Goal: Information Seeking & Learning: Check status

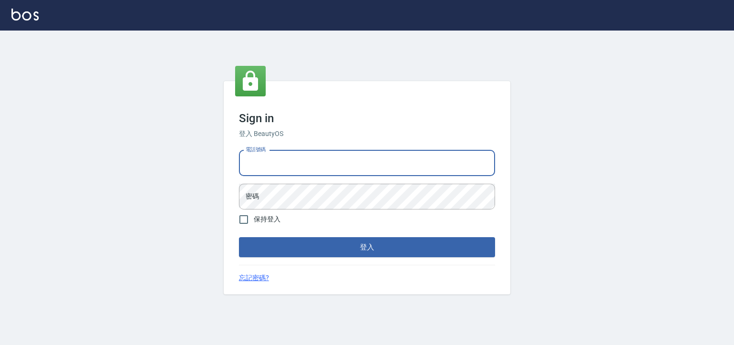
click at [260, 165] on input "電話號碼" at bounding box center [367, 164] width 256 height 26
type input "0952784615"
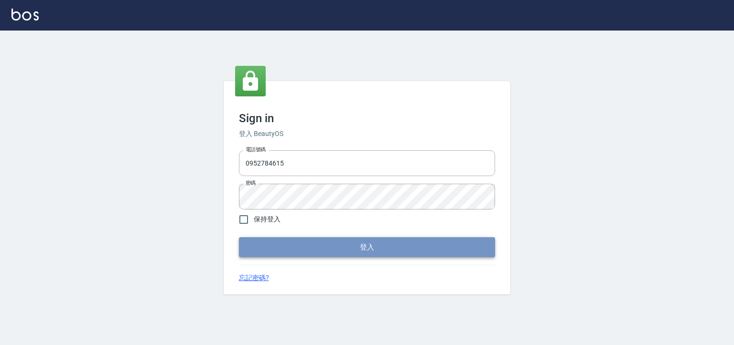
click at [365, 258] on button "登入" at bounding box center [367, 247] width 256 height 20
click at [368, 244] on button "登入" at bounding box center [367, 247] width 256 height 20
click at [333, 251] on button "登入" at bounding box center [367, 247] width 256 height 20
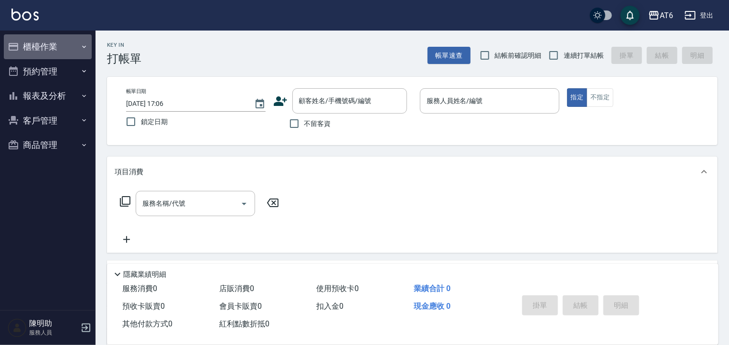
click at [38, 48] on button "櫃檯作業" at bounding box center [48, 46] width 88 height 25
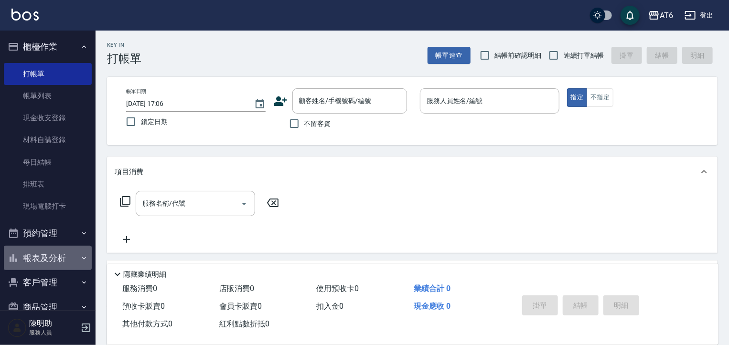
click at [63, 257] on button "報表及分析" at bounding box center [48, 258] width 88 height 25
click at [65, 259] on button "報表及分析" at bounding box center [48, 258] width 88 height 25
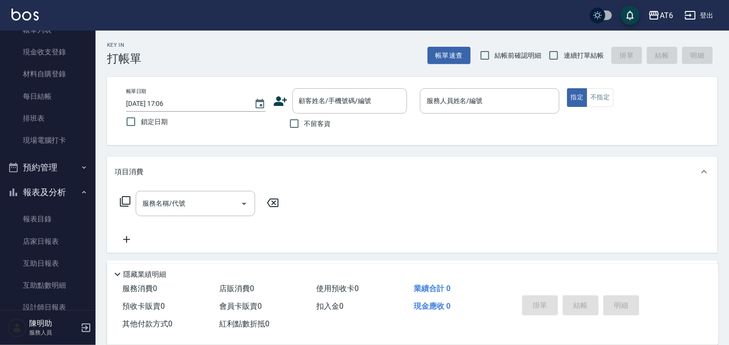
scroll to position [97, 0]
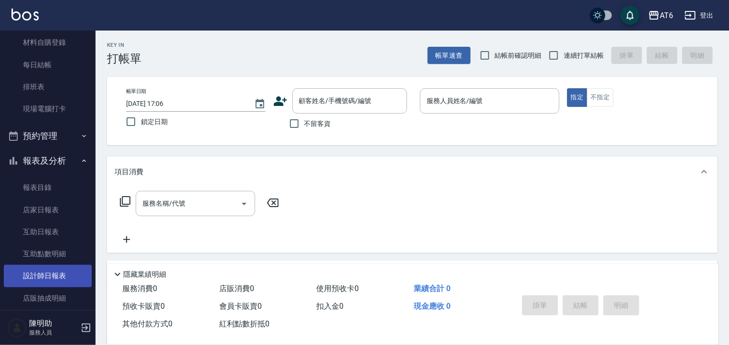
click at [58, 276] on link "設計師日報表" at bounding box center [48, 276] width 88 height 22
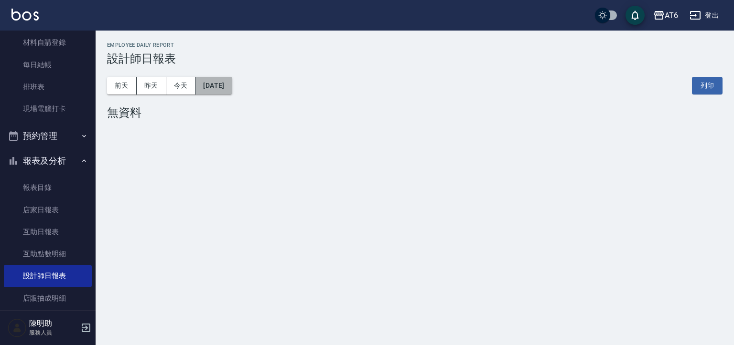
click at [232, 86] on button "[DATE]" at bounding box center [213, 86] width 36 height 18
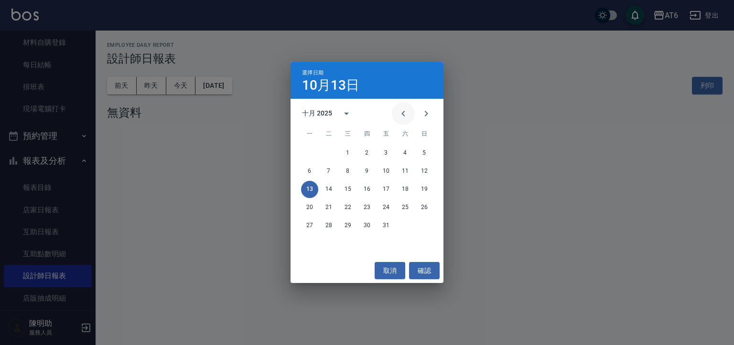
click at [402, 114] on icon "Previous month" at bounding box center [403, 113] width 11 height 11
click at [330, 226] on button "30" at bounding box center [328, 225] width 17 height 17
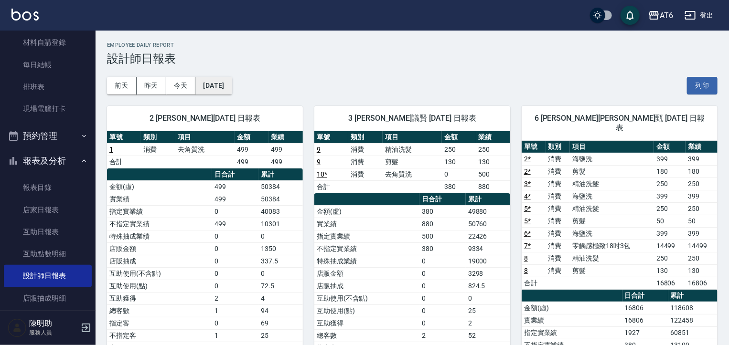
click at [232, 85] on button "[DATE]" at bounding box center [213, 86] width 36 height 18
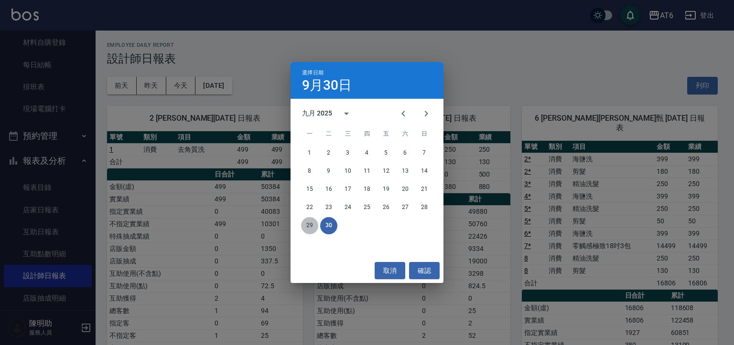
click at [306, 227] on button "29" at bounding box center [309, 225] width 17 height 17
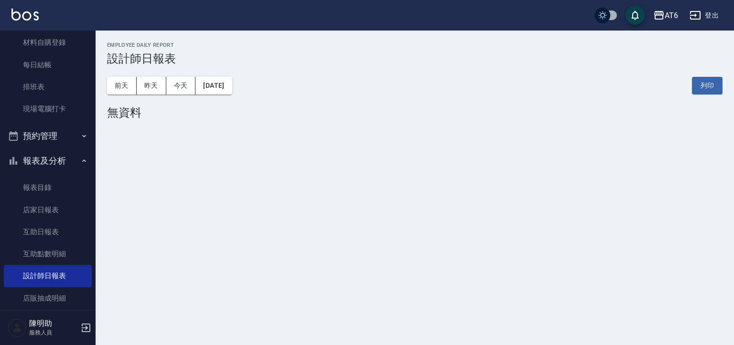
click at [235, 75] on div "[DATE] [DATE] [DATE] [DATE] 列印" at bounding box center [414, 85] width 615 height 41
click at [232, 84] on button "[DATE]" at bounding box center [213, 86] width 36 height 18
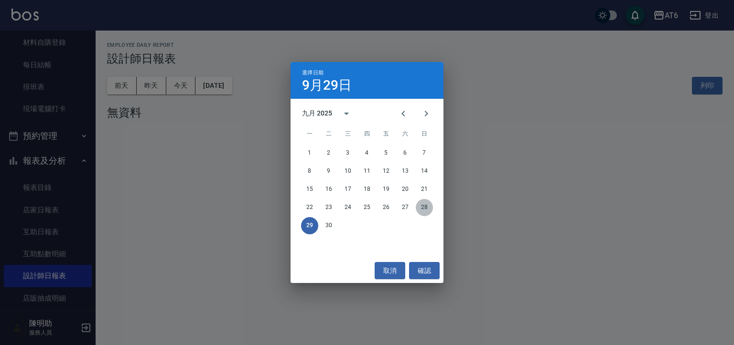
click at [425, 205] on button "28" at bounding box center [424, 207] width 17 height 17
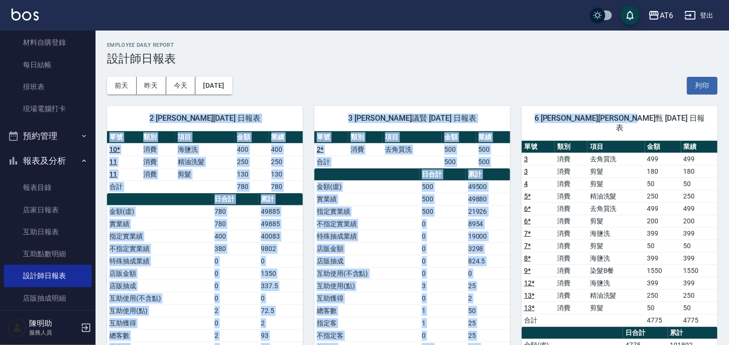
drag, startPoint x: 729, startPoint y: 100, endPoint x: 732, endPoint y: 122, distance: 22.7
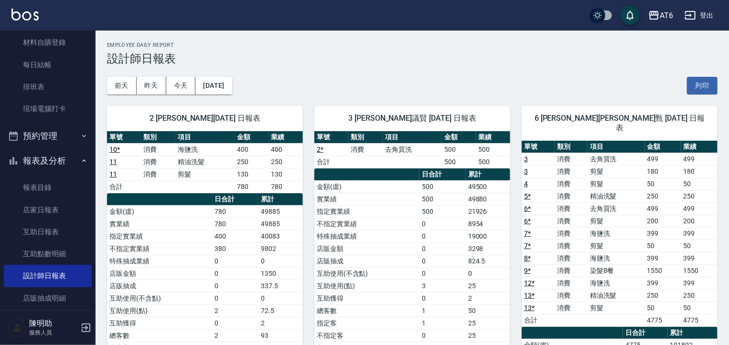
click at [45, 219] on link "店家日報表" at bounding box center [48, 210] width 88 height 22
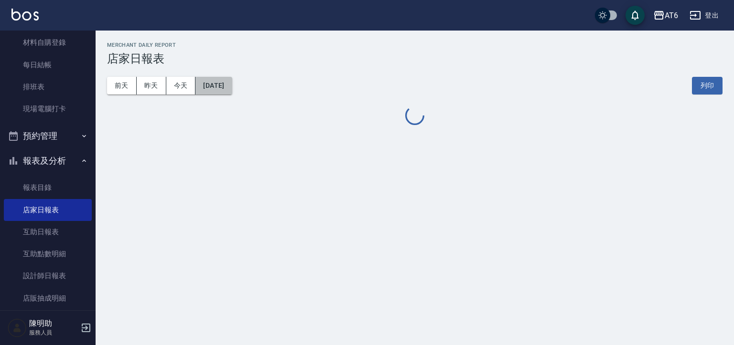
click at [232, 81] on button "[DATE]" at bounding box center [213, 86] width 36 height 18
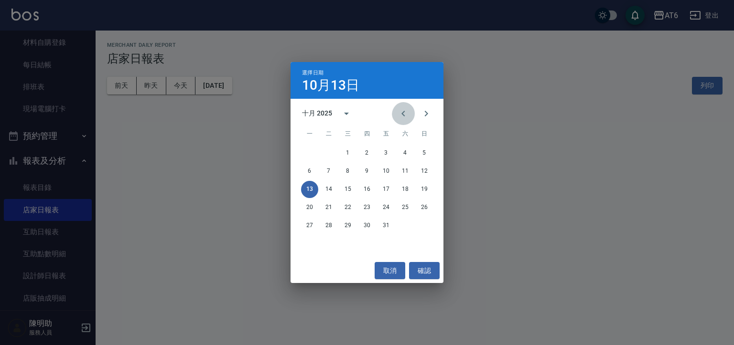
click at [409, 108] on button "Previous month" at bounding box center [403, 113] width 23 height 23
click at [328, 225] on button "30" at bounding box center [328, 225] width 17 height 17
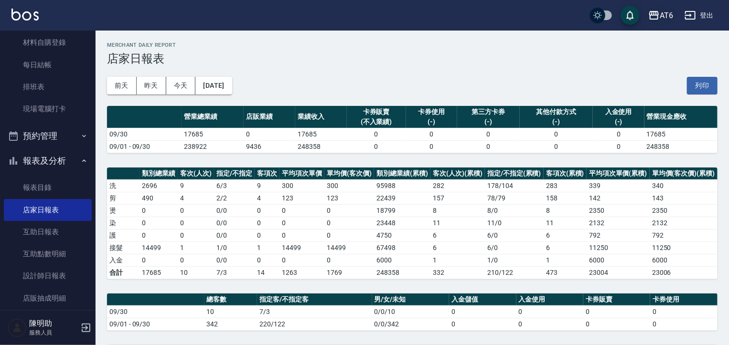
click at [649, 13] on icon "button" at bounding box center [653, 15] width 11 height 11
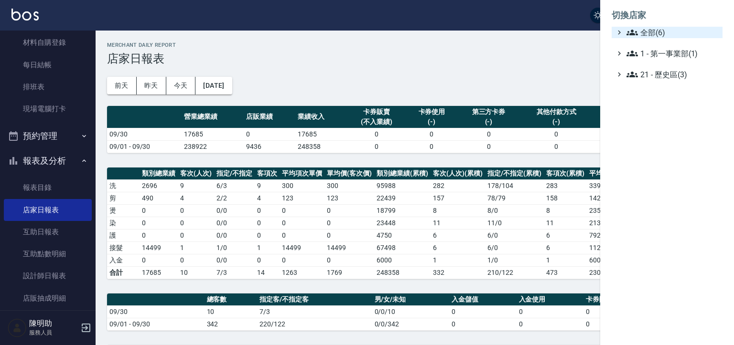
click at [655, 35] on span "全部(6)" at bounding box center [672, 32] width 92 height 11
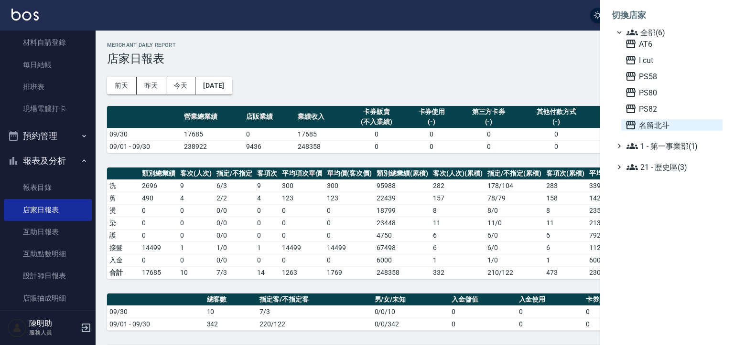
click at [653, 131] on span "名留北斗" at bounding box center [672, 124] width 94 height 11
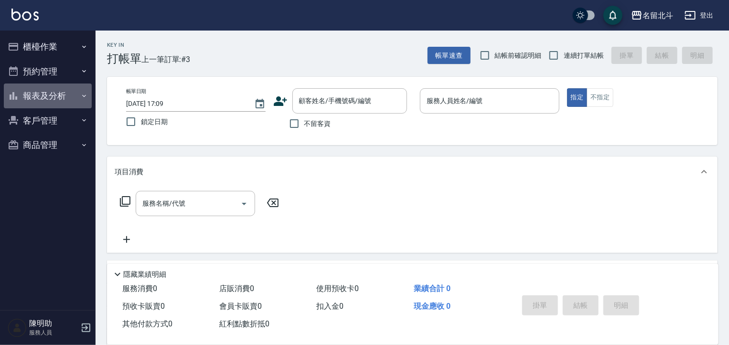
click at [39, 98] on button "報表及分析" at bounding box center [48, 96] width 88 height 25
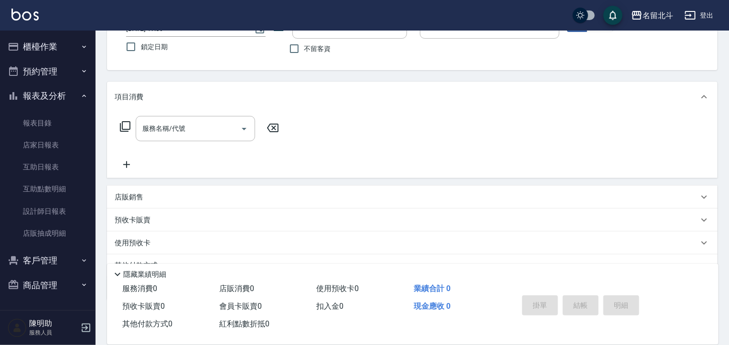
scroll to position [76, 0]
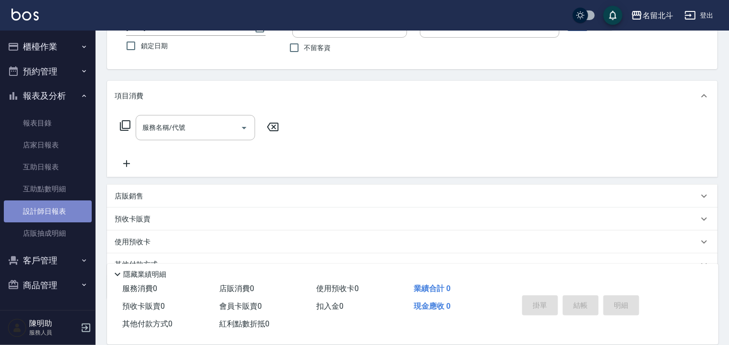
click at [56, 207] on link "設計師日報表" at bounding box center [48, 212] width 88 height 22
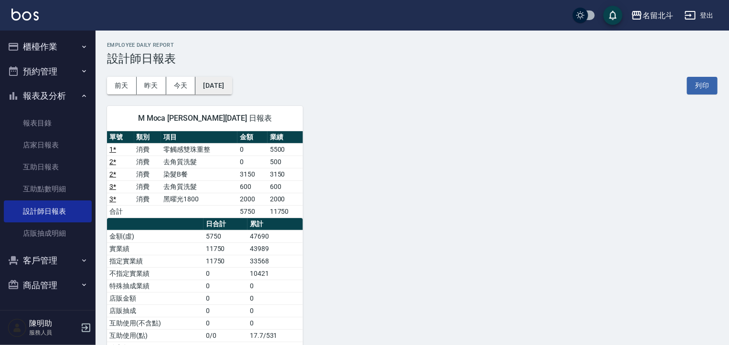
click at [232, 89] on button "[DATE]" at bounding box center [213, 86] width 36 height 18
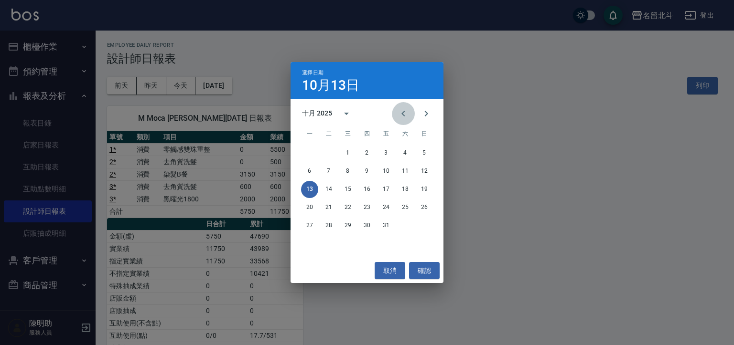
click at [401, 113] on icon "Previous month" at bounding box center [403, 113] width 11 height 11
click at [328, 222] on button "30" at bounding box center [328, 225] width 17 height 17
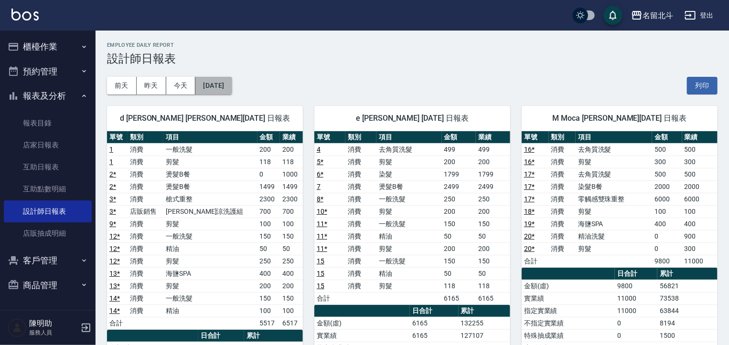
click at [232, 88] on button "[DATE]" at bounding box center [213, 86] width 36 height 18
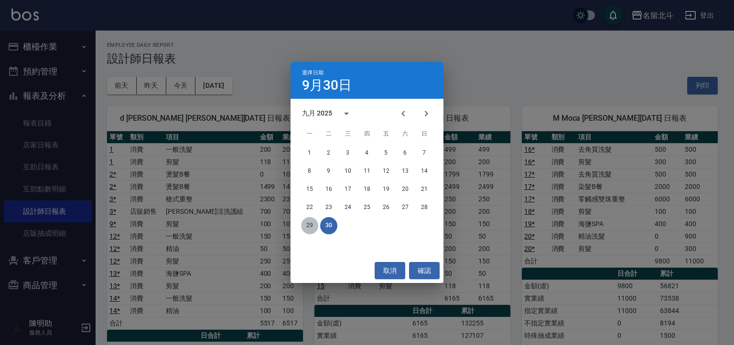
click at [312, 226] on button "29" at bounding box center [309, 225] width 17 height 17
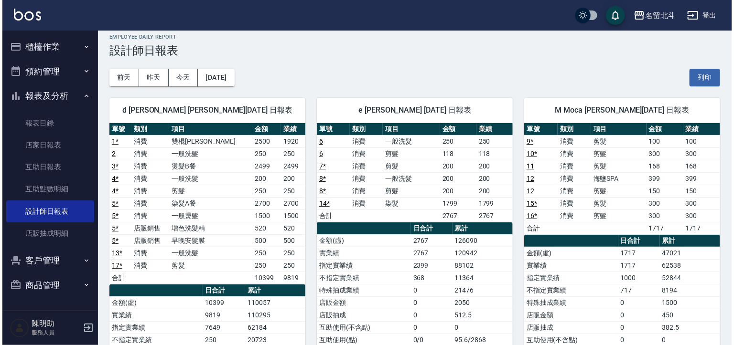
scroll to position [7, 0]
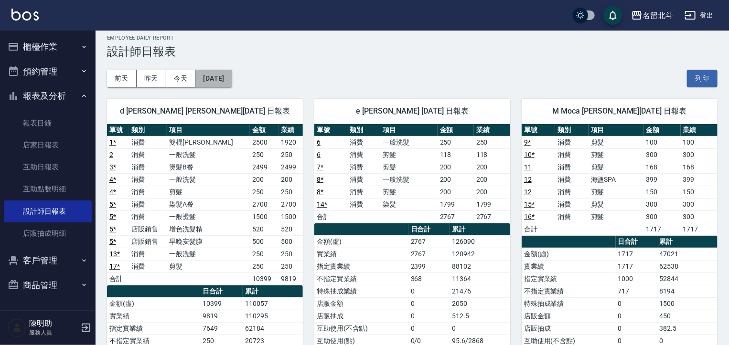
click at [232, 81] on button "[DATE]" at bounding box center [213, 79] width 36 height 18
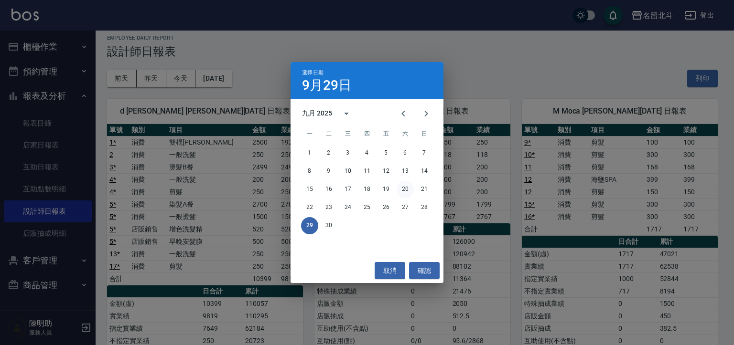
click at [403, 191] on button "20" at bounding box center [405, 189] width 17 height 17
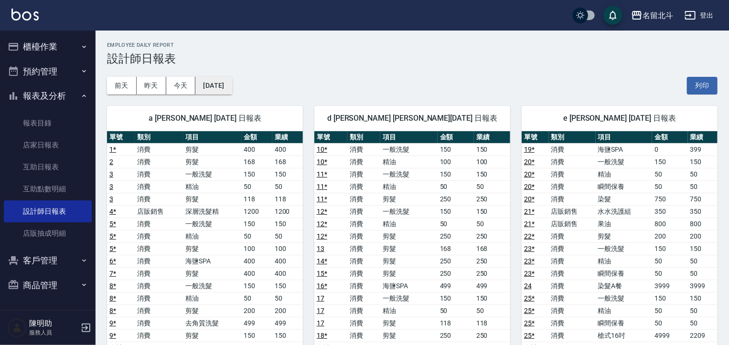
click at [232, 85] on button "2025/09/20" at bounding box center [213, 86] width 36 height 18
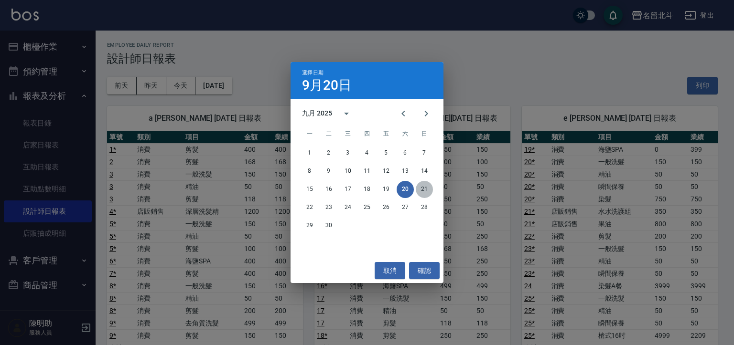
click at [424, 187] on button "21" at bounding box center [424, 189] width 17 height 17
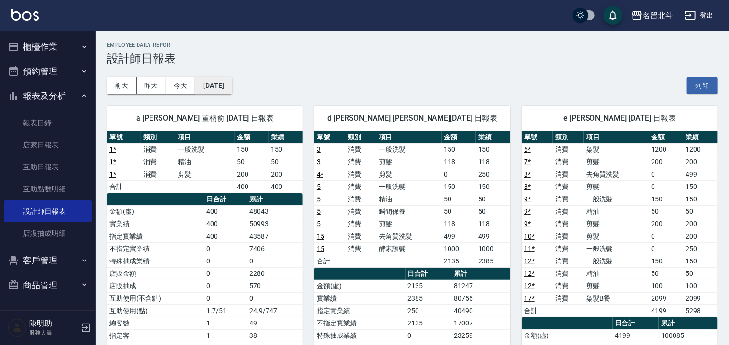
click at [232, 89] on button "2025/09/21" at bounding box center [213, 86] width 36 height 18
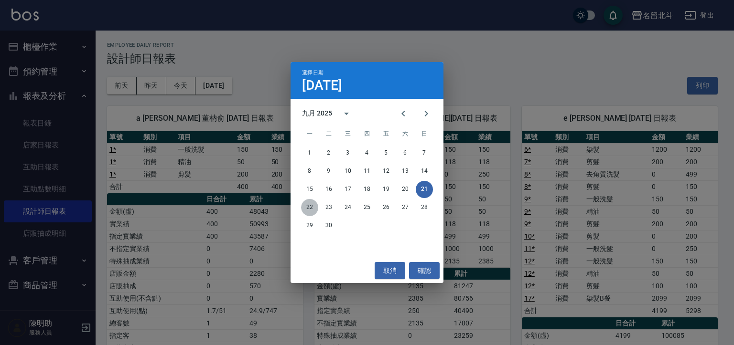
click at [309, 207] on button "22" at bounding box center [309, 207] width 17 height 17
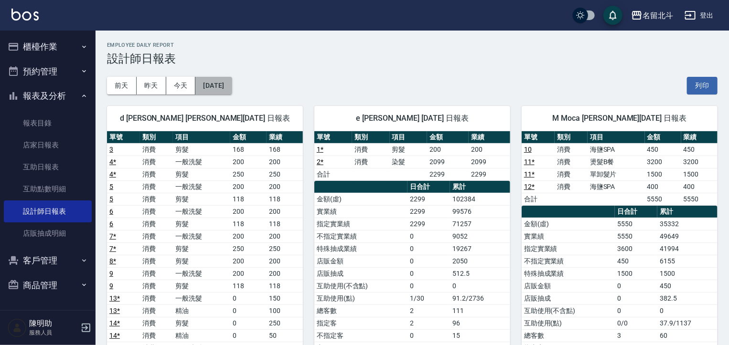
click at [232, 85] on button "2025/09/22" at bounding box center [213, 86] width 36 height 18
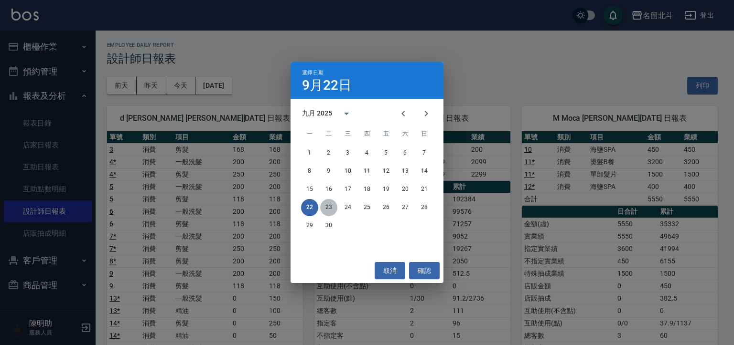
click at [331, 209] on button "23" at bounding box center [328, 207] width 17 height 17
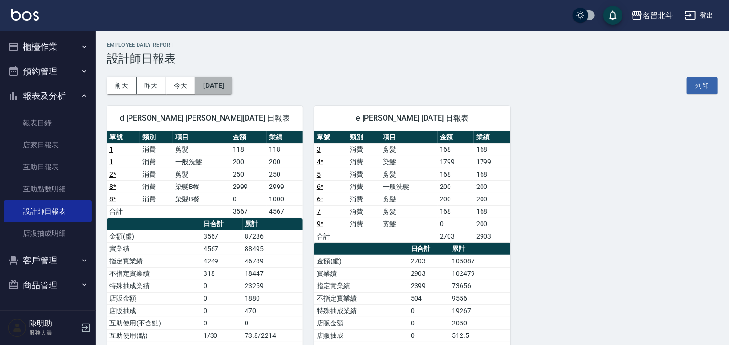
click at [232, 84] on button "2025/09/23" at bounding box center [213, 86] width 36 height 18
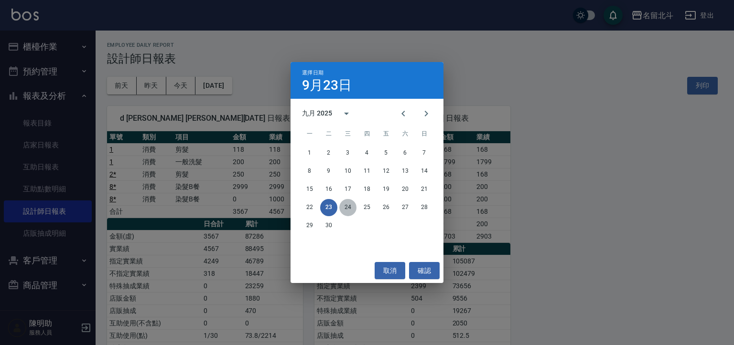
click at [348, 210] on button "24" at bounding box center [347, 207] width 17 height 17
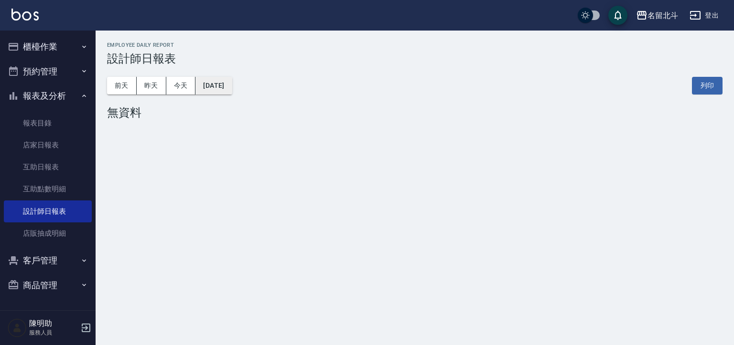
click at [232, 87] on button "2025/09/24" at bounding box center [213, 86] width 36 height 18
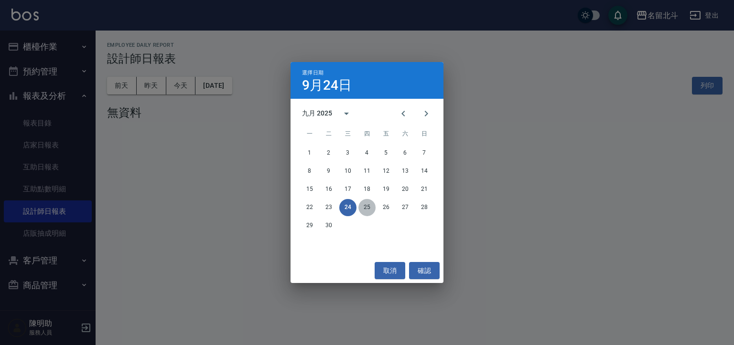
click at [368, 210] on button "25" at bounding box center [366, 207] width 17 height 17
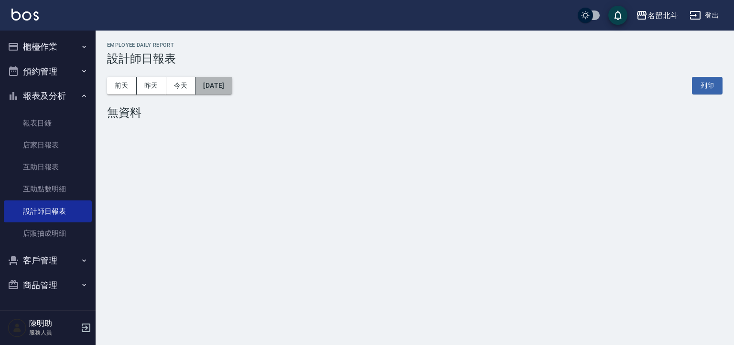
click at [232, 85] on button "2025/09/25" at bounding box center [213, 86] width 36 height 18
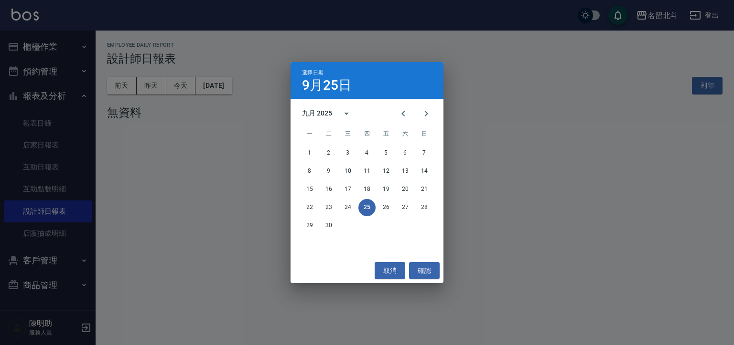
click at [262, 258] on div "選擇日期 9月25日 九月 2025 一 二 三 四 五 六 日 1 2 3 4 5 6 7 8 9 10 11 12 13 14 15 16 17 18 1…" at bounding box center [367, 172] width 734 height 345
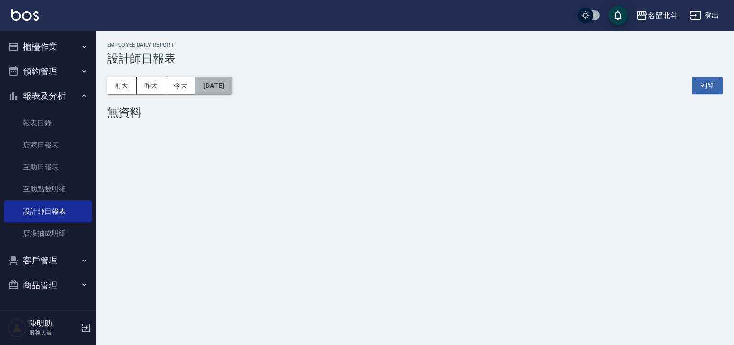
click at [232, 85] on button "2025/09/25" at bounding box center [213, 86] width 36 height 18
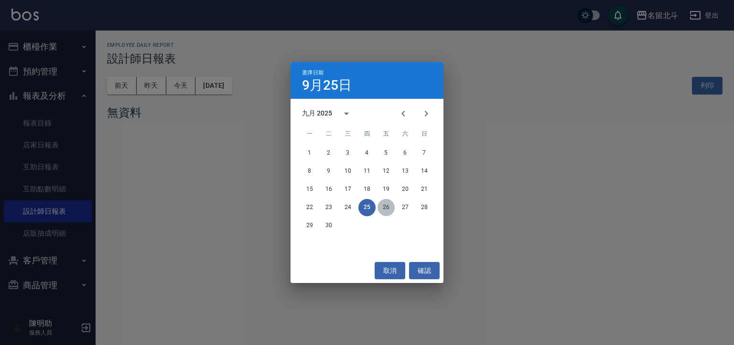
click at [389, 209] on button "26" at bounding box center [385, 207] width 17 height 17
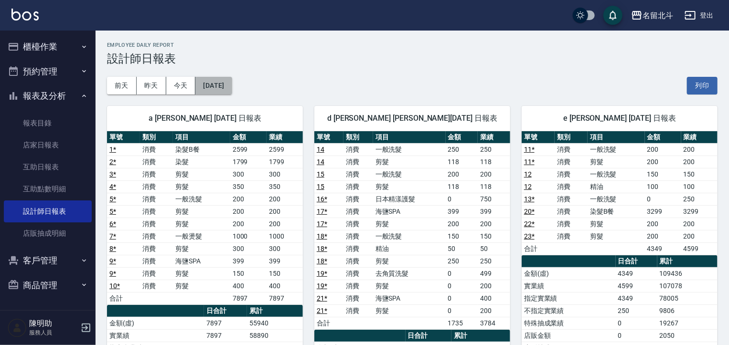
click at [232, 86] on button "2025/09/26" at bounding box center [213, 86] width 36 height 18
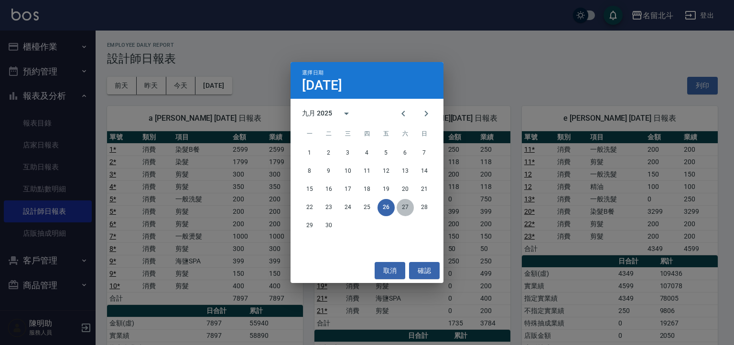
click at [409, 210] on button "27" at bounding box center [405, 207] width 17 height 17
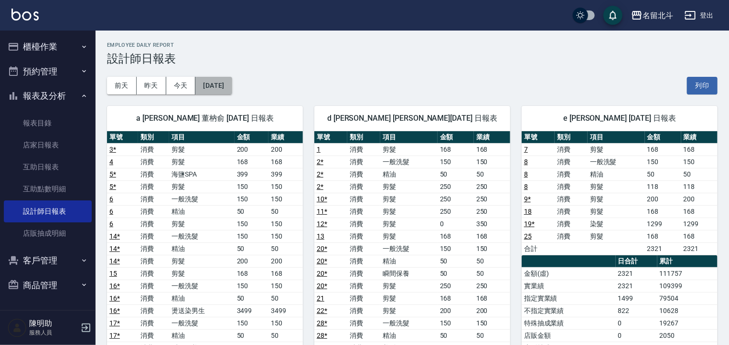
click at [232, 90] on button "2025/09/27" at bounding box center [213, 86] width 36 height 18
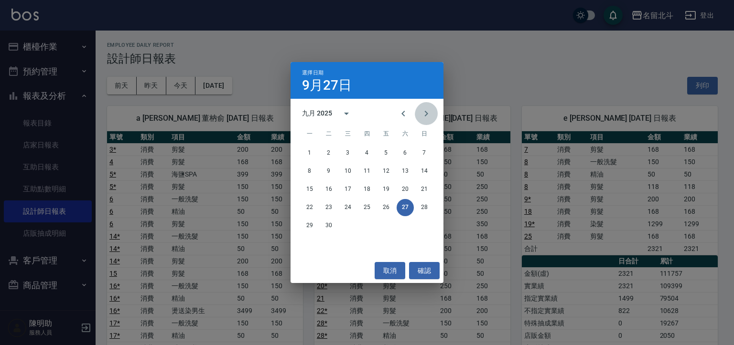
click at [425, 116] on icon "Next month" at bounding box center [426, 114] width 3 height 6
click at [426, 269] on button "確認" at bounding box center [424, 271] width 31 height 18
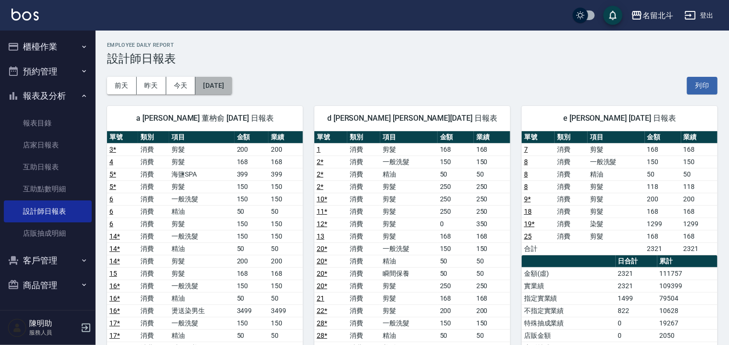
click at [232, 85] on button "2025/09/27" at bounding box center [213, 86] width 36 height 18
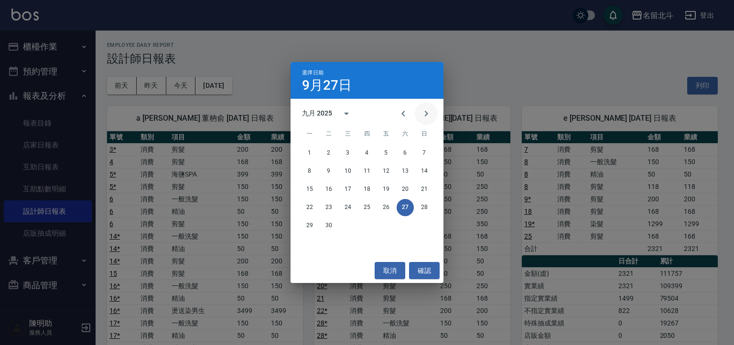
click at [425, 116] on icon "Next month" at bounding box center [425, 113] width 11 height 11
click at [382, 171] on button "10" at bounding box center [385, 171] width 17 height 17
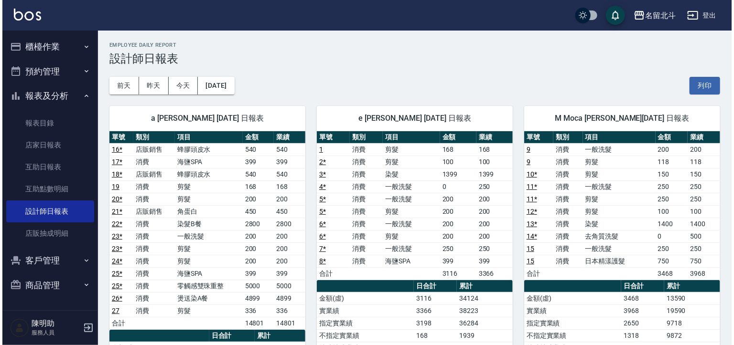
scroll to position [48, 0]
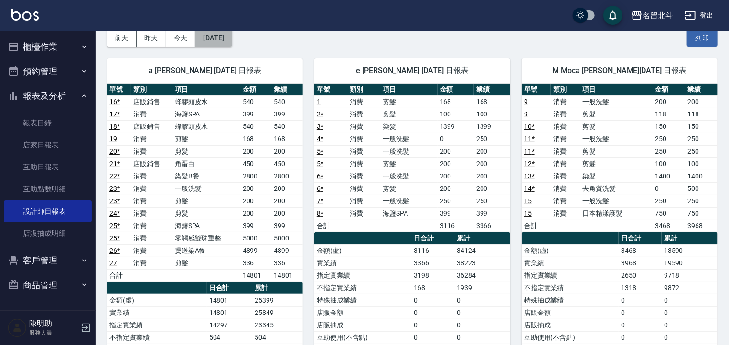
click at [232, 39] on button "2025/10/10" at bounding box center [213, 38] width 36 height 18
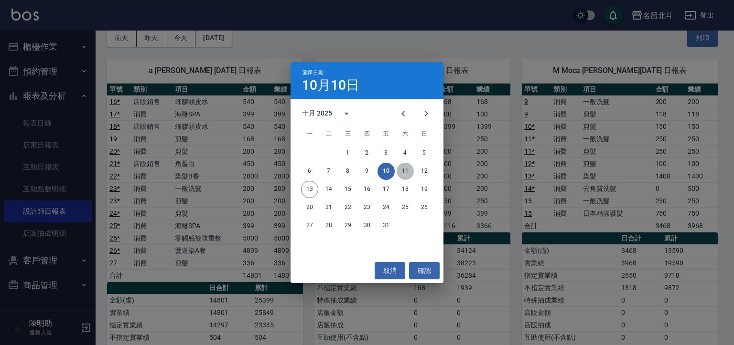
click at [407, 175] on button "11" at bounding box center [405, 171] width 17 height 17
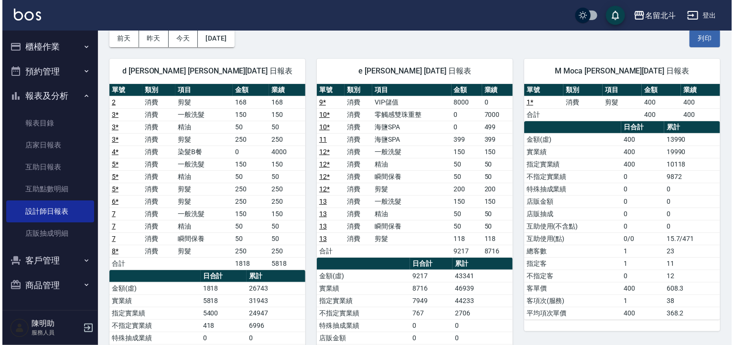
scroll to position [48, 0]
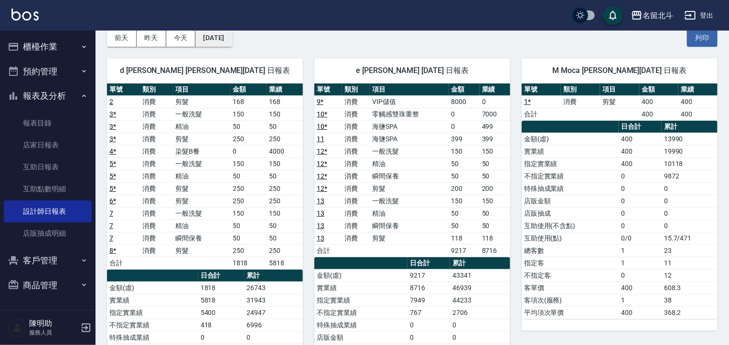
click at [232, 39] on button "2025/10/11" at bounding box center [213, 38] width 36 height 18
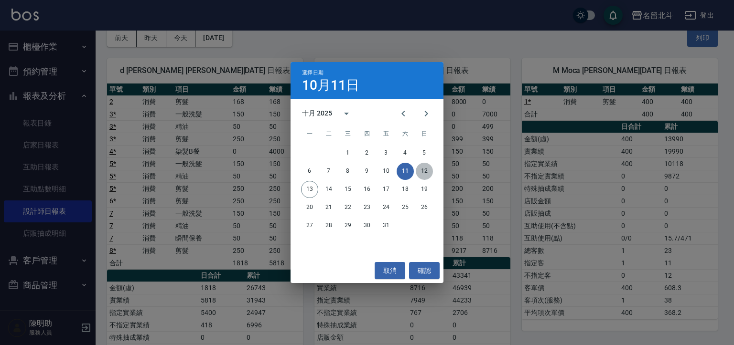
click at [426, 174] on button "12" at bounding box center [424, 171] width 17 height 17
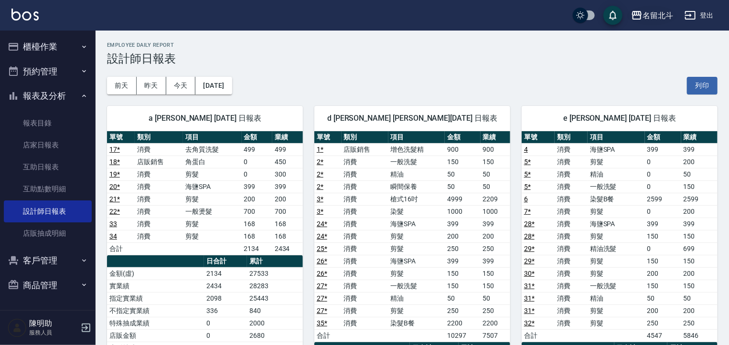
click at [659, 12] on div "名留北斗" at bounding box center [658, 16] width 31 height 12
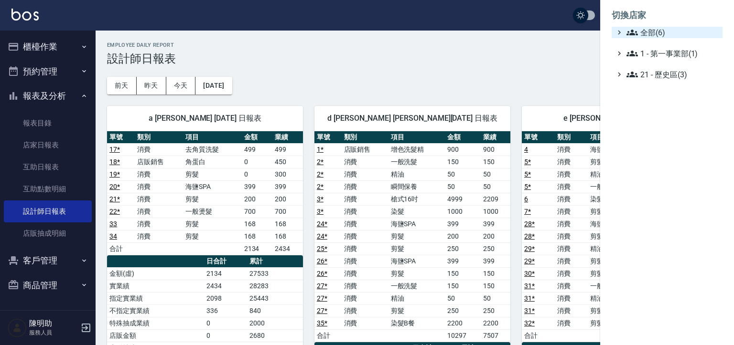
click at [645, 33] on span "全部(6)" at bounding box center [672, 32] width 92 height 11
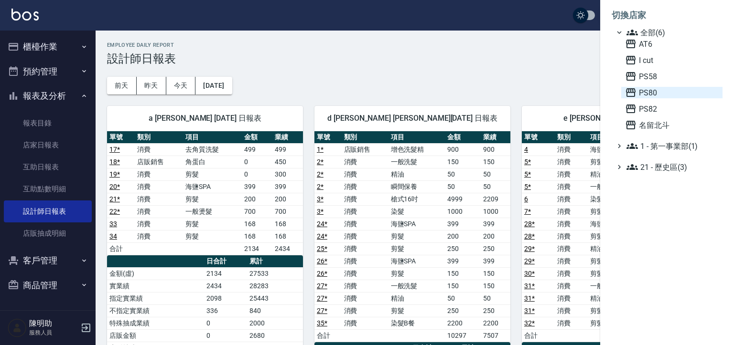
click at [657, 98] on span "PS80" at bounding box center [672, 92] width 94 height 11
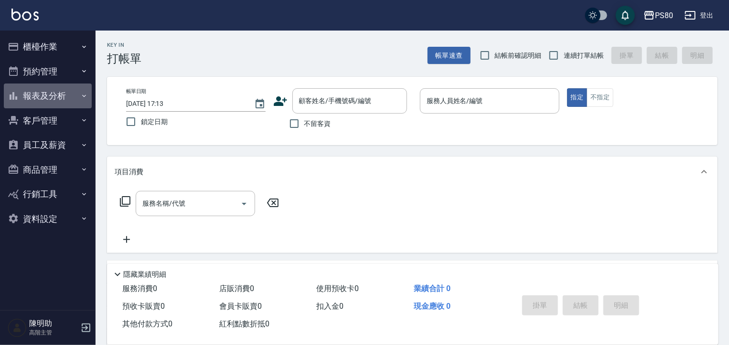
click at [32, 95] on button "報表及分析" at bounding box center [48, 96] width 88 height 25
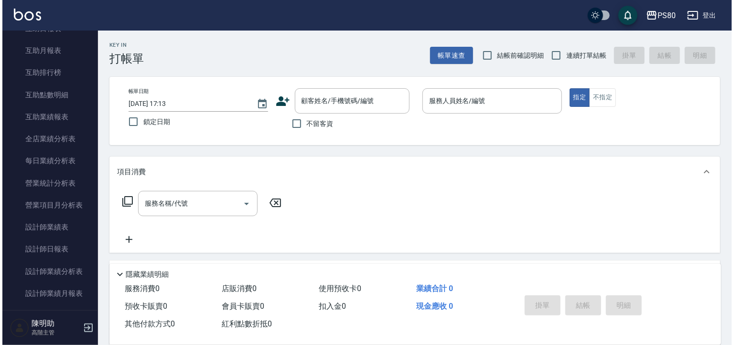
scroll to position [269, 0]
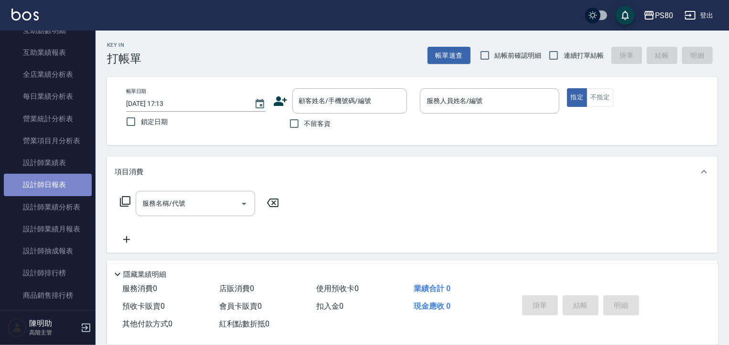
click at [51, 181] on link "設計師日報表" at bounding box center [48, 185] width 88 height 22
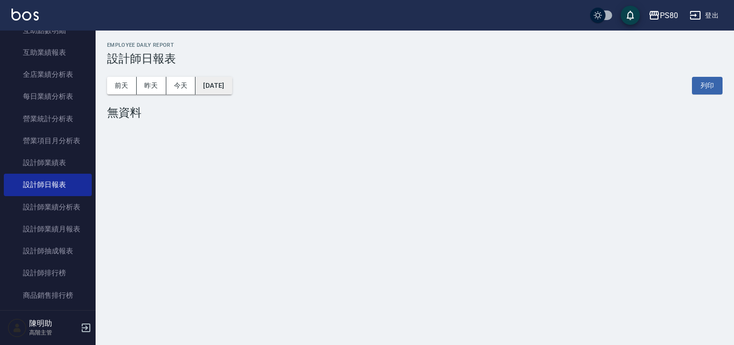
click at [232, 87] on button "[DATE]" at bounding box center [213, 86] width 36 height 18
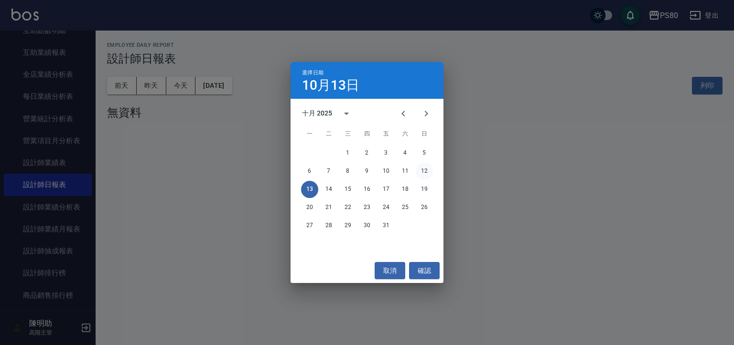
click at [426, 169] on button "12" at bounding box center [424, 171] width 17 height 17
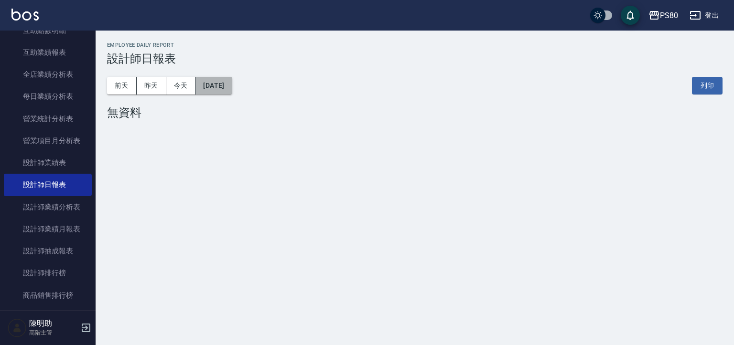
click at [232, 82] on button "2025/10/12" at bounding box center [213, 86] width 36 height 18
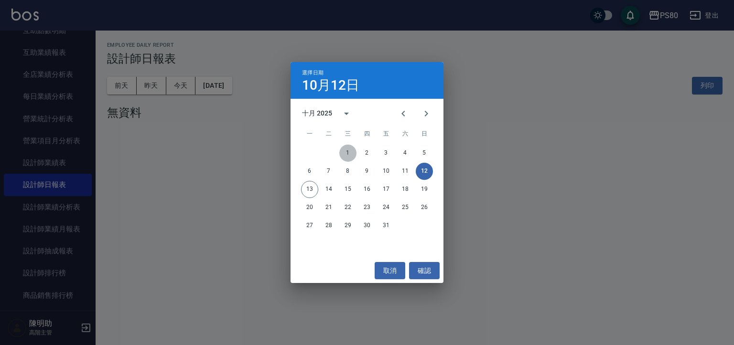
click at [345, 152] on button "1" at bounding box center [347, 153] width 17 height 17
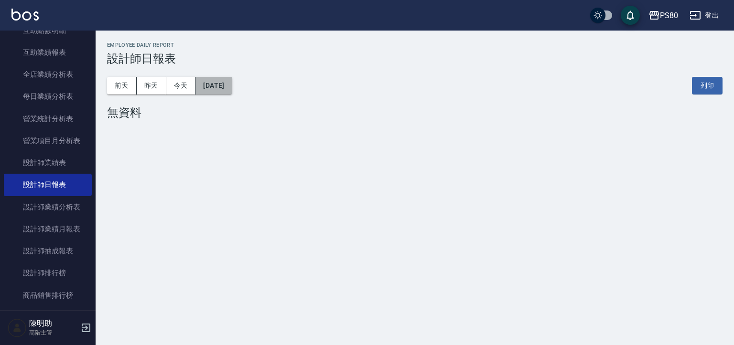
click at [224, 85] on button "2025/10/01" at bounding box center [213, 86] width 36 height 18
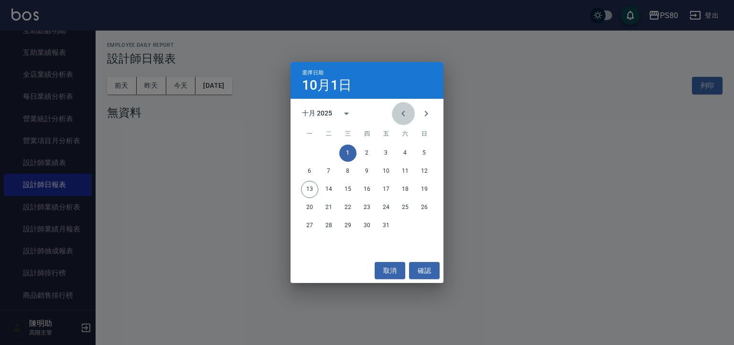
click at [403, 116] on icon "Previous month" at bounding box center [403, 113] width 11 height 11
click at [403, 115] on icon "Previous month" at bounding box center [403, 113] width 11 height 11
click at [428, 270] on button "確認" at bounding box center [424, 271] width 31 height 18
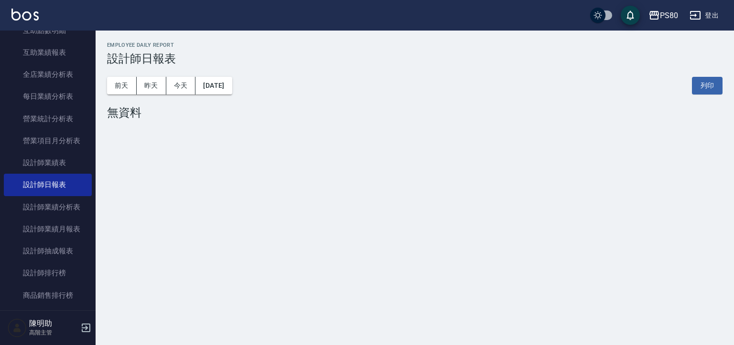
click at [710, 18] on button "登出" at bounding box center [704, 16] width 37 height 18
